Goal: Task Accomplishment & Management: Manage account settings

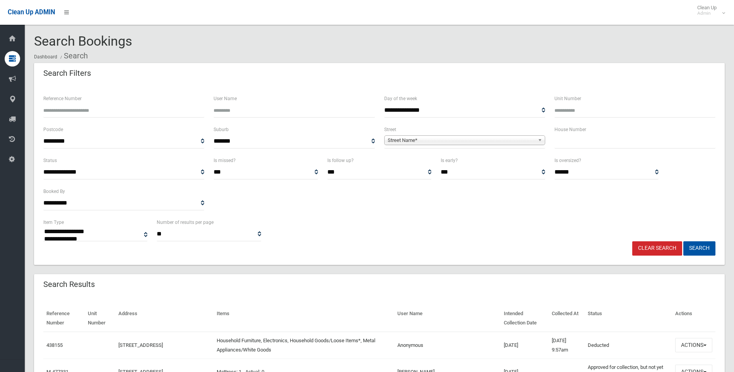
select select
click at [578, 142] on input "text" at bounding box center [634, 141] width 161 height 14
type input "**"
click at [430, 144] on span "Street Name*" at bounding box center [461, 140] width 147 height 9
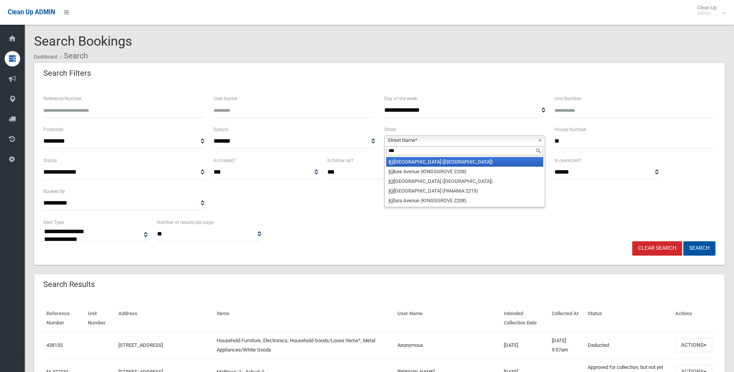
type input "***"
drag, startPoint x: 452, startPoint y: 162, endPoint x: 467, endPoint y: 169, distance: 16.5
click at [453, 162] on li "Kil bride Street (HURLSTONE PARK 2193)" at bounding box center [464, 162] width 157 height 10
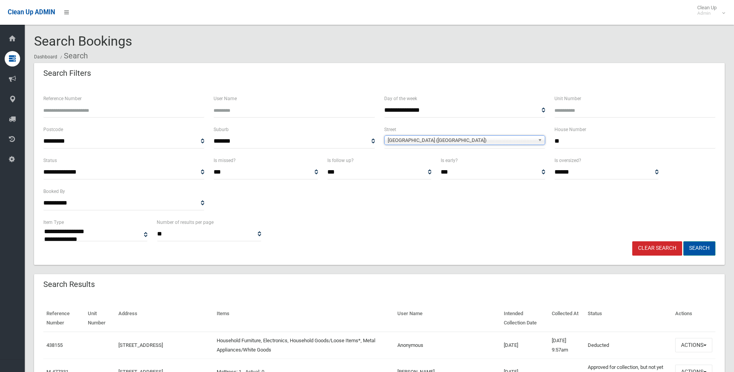
click at [703, 246] on button "Search" at bounding box center [699, 248] width 32 height 14
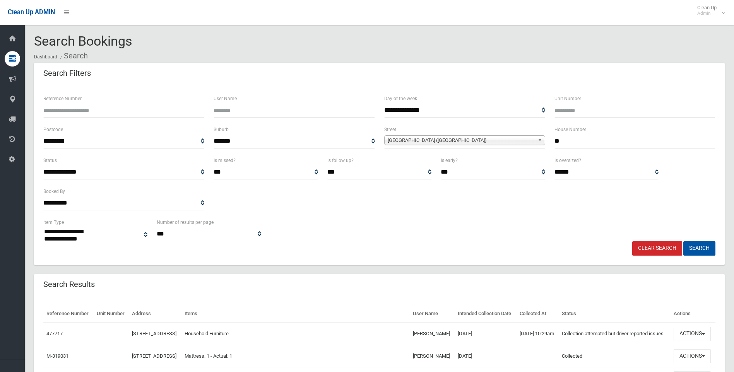
select select
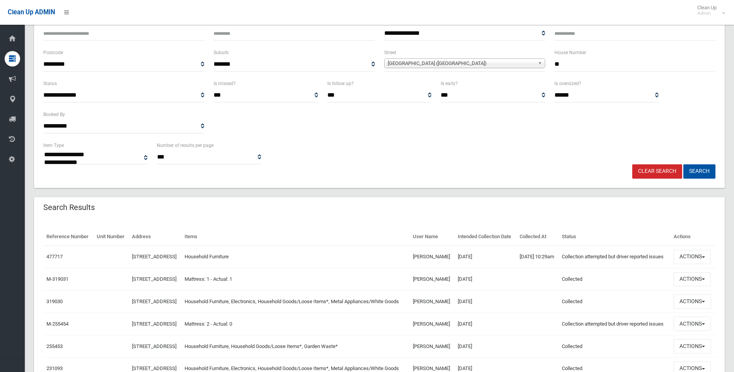
scroll to position [77, 0]
click at [688, 264] on button "Actions" at bounding box center [691, 256] width 37 height 14
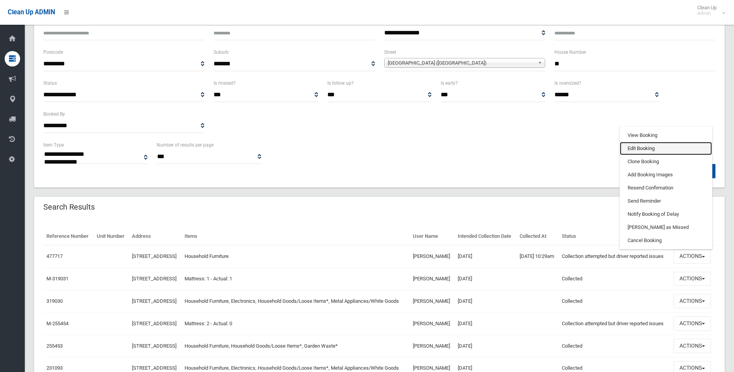
click at [658, 155] on link "Edit Booking" at bounding box center [666, 148] width 92 height 13
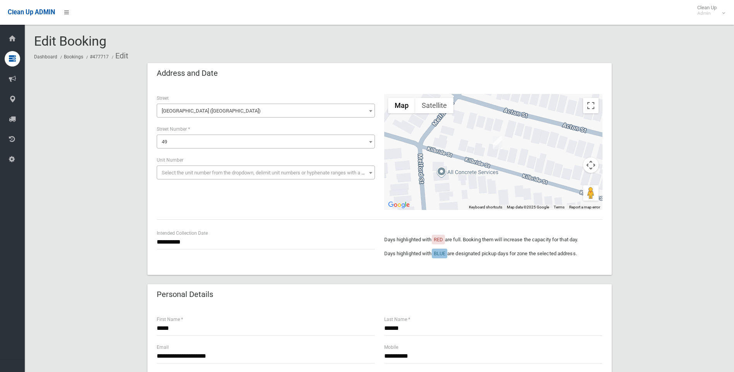
scroll to position [39, 0]
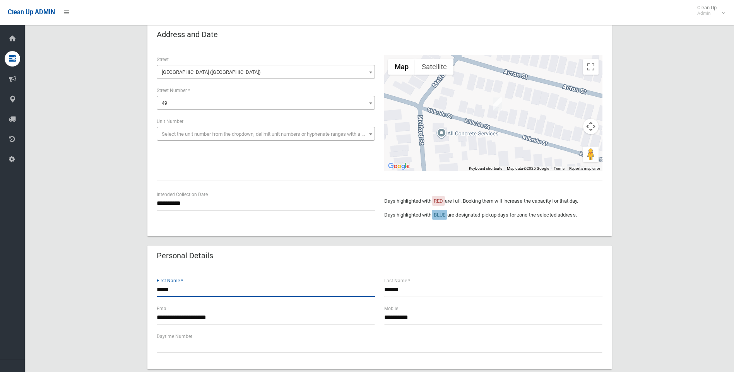
click at [158, 288] on input "*****" at bounding box center [266, 290] width 218 height 14
type input "*****"
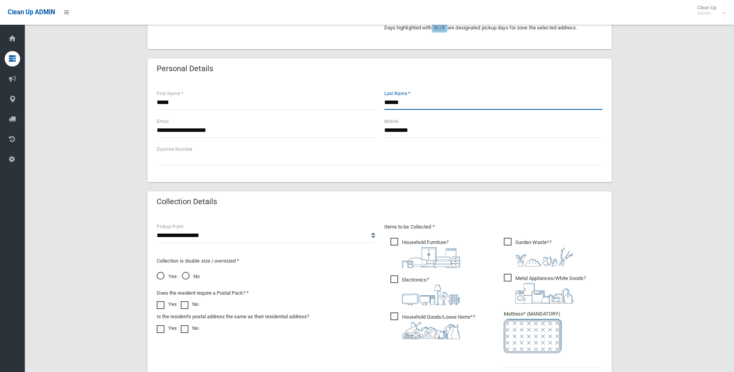
scroll to position [348, 0]
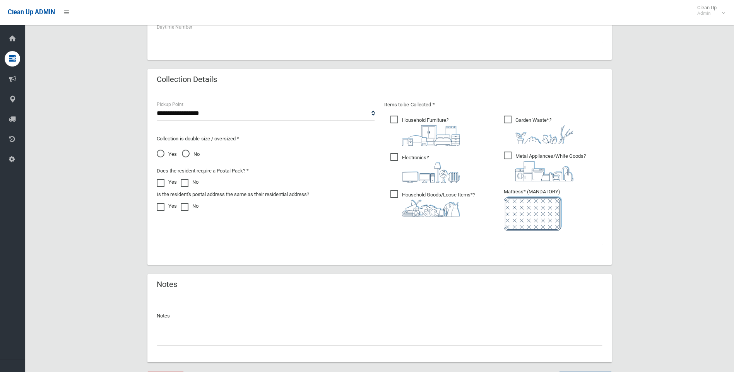
type input "******"
click at [393, 160] on span "Electronics ?" at bounding box center [425, 168] width 70 height 30
click at [396, 196] on span "Household Goods/Loose Items* ?" at bounding box center [432, 203] width 85 height 27
click at [513, 119] on span "Garden Waste* ?" at bounding box center [539, 130] width 70 height 29
click at [510, 150] on label "Metal Appliances/White Goods ?" at bounding box center [545, 165] width 82 height 31
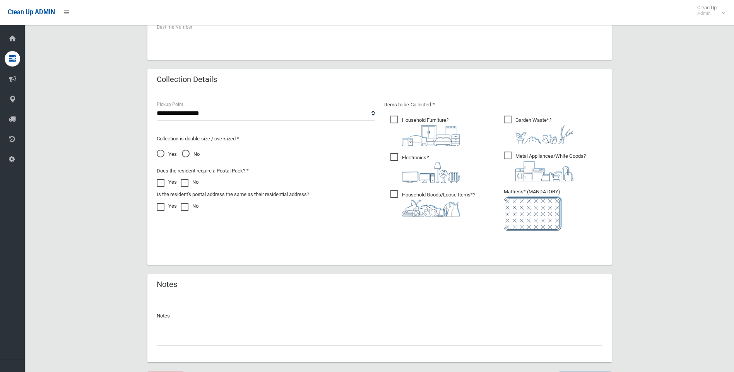
click at [270, 335] on input "text" at bounding box center [380, 338] width 446 height 14
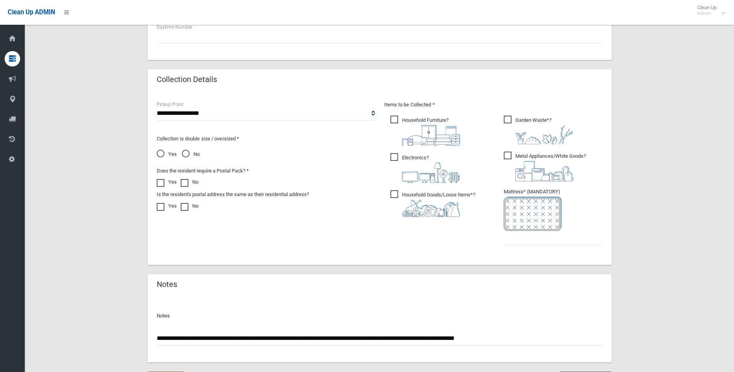
type input "**********"
click at [532, 243] on input "text" at bounding box center [553, 238] width 99 height 14
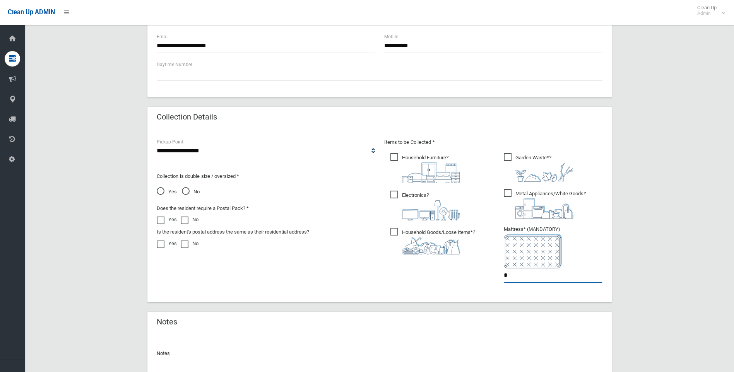
scroll to position [390, 0]
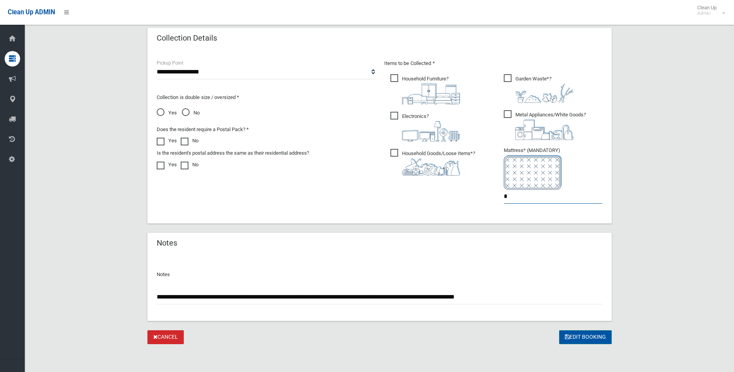
type input "*"
click at [586, 340] on button "Edit Booking" at bounding box center [585, 337] width 53 height 14
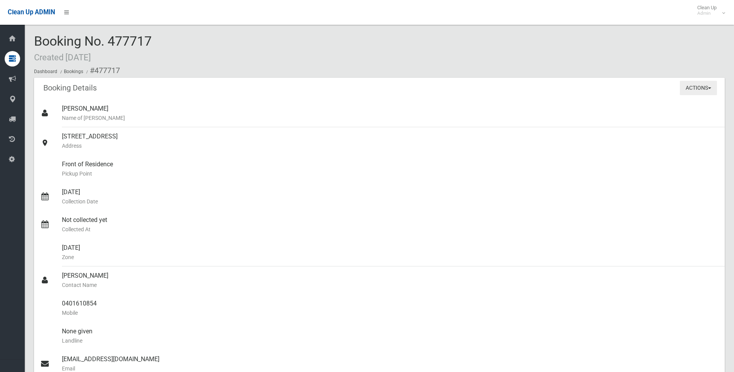
click at [692, 89] on button "Actions" at bounding box center [698, 88] width 37 height 14
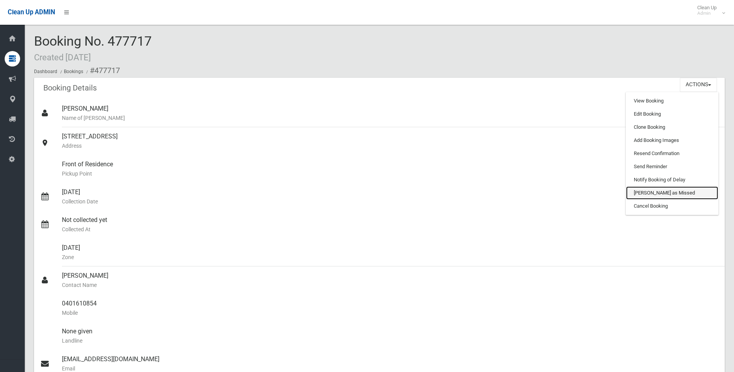
click at [651, 192] on link "[PERSON_NAME] as Missed" at bounding box center [672, 192] width 92 height 13
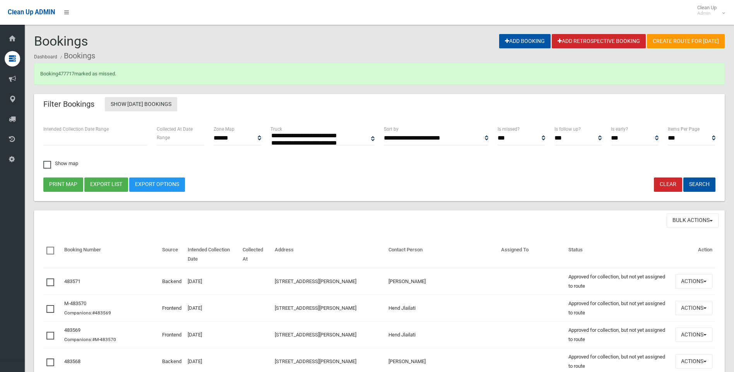
select select
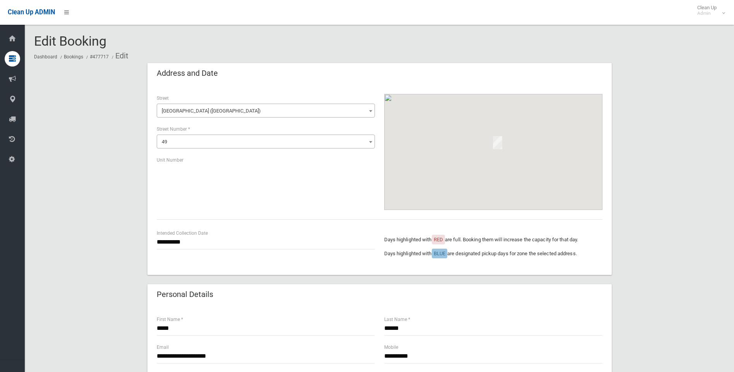
scroll to position [390, 0]
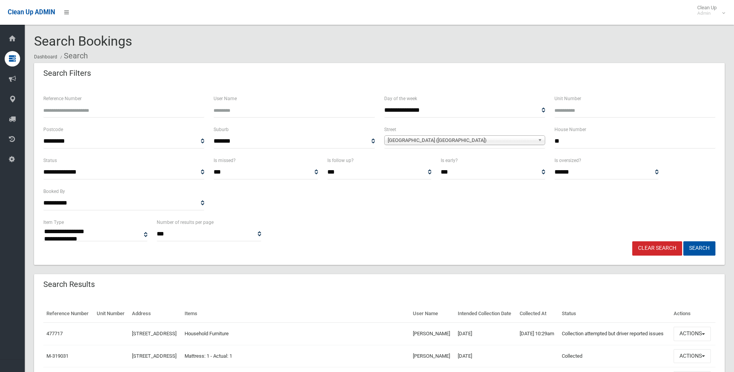
select select
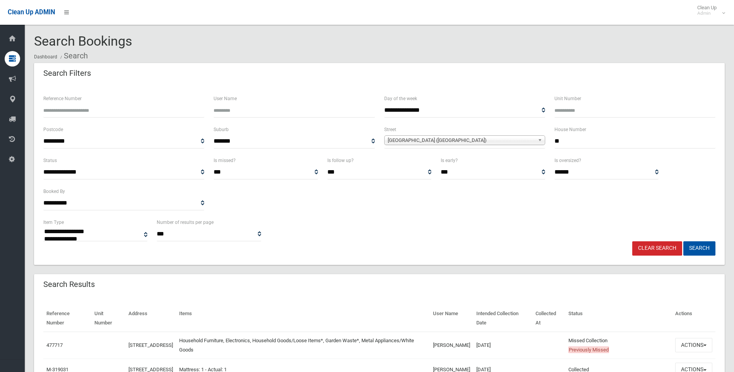
select select
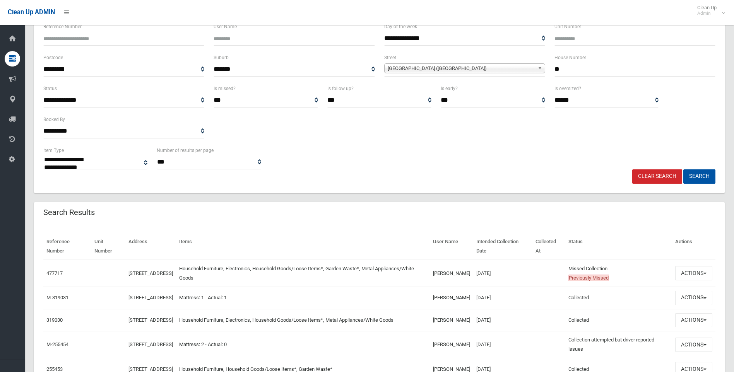
click at [659, 173] on link "Clear Search" at bounding box center [657, 176] width 50 height 14
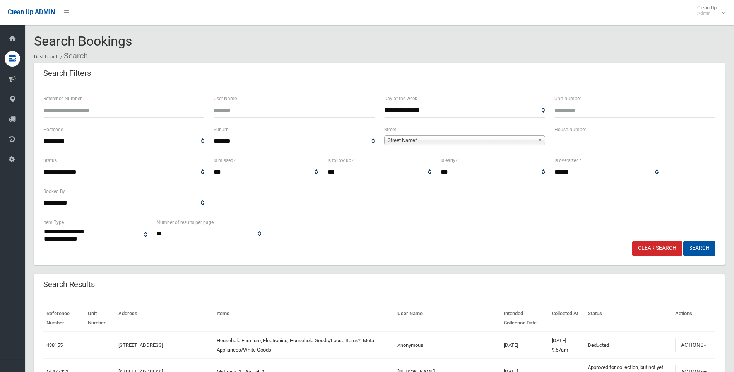
select select
